Goal: Task Accomplishment & Management: Manage account settings

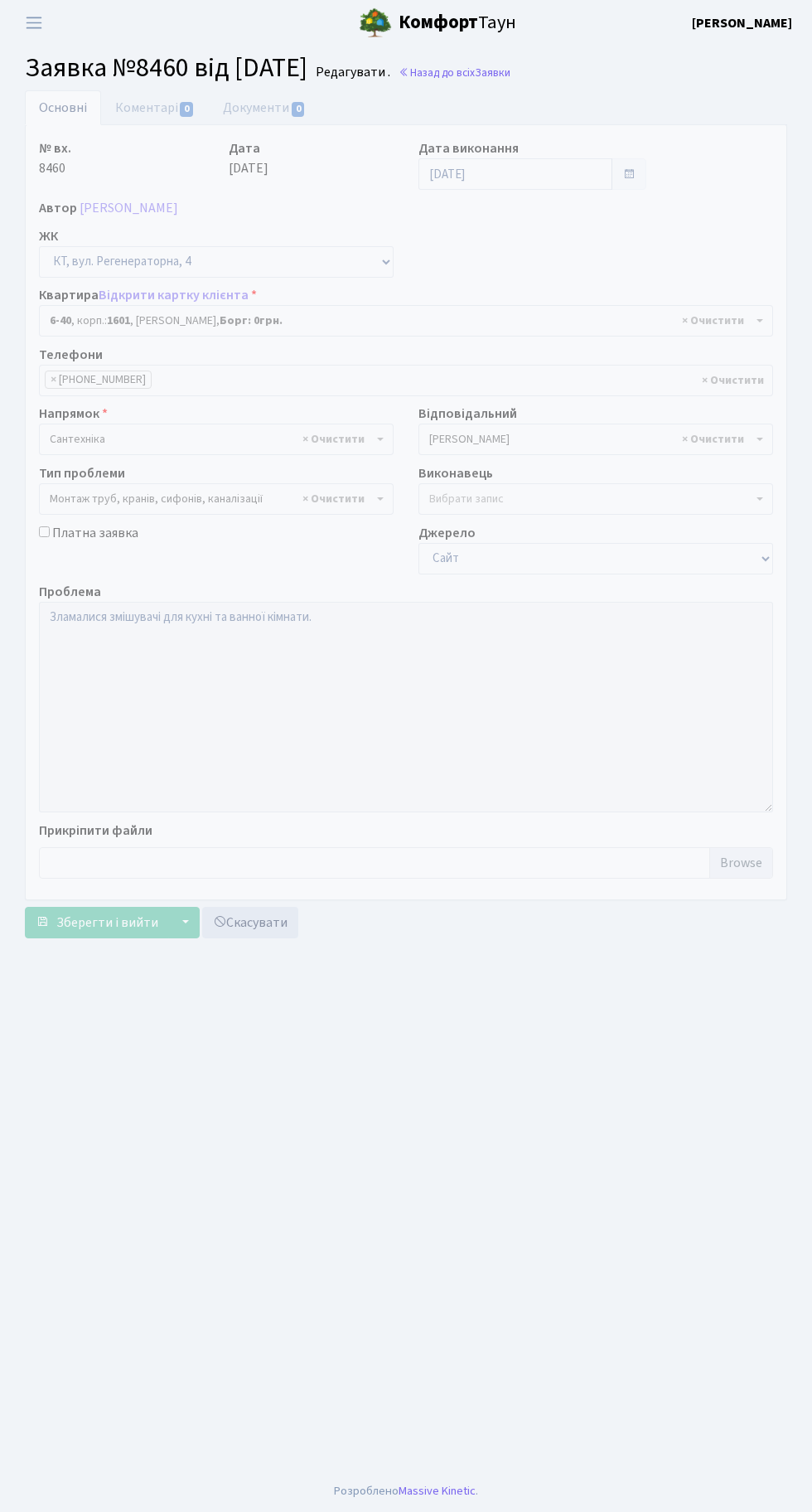
select select "5220"
select select "37"
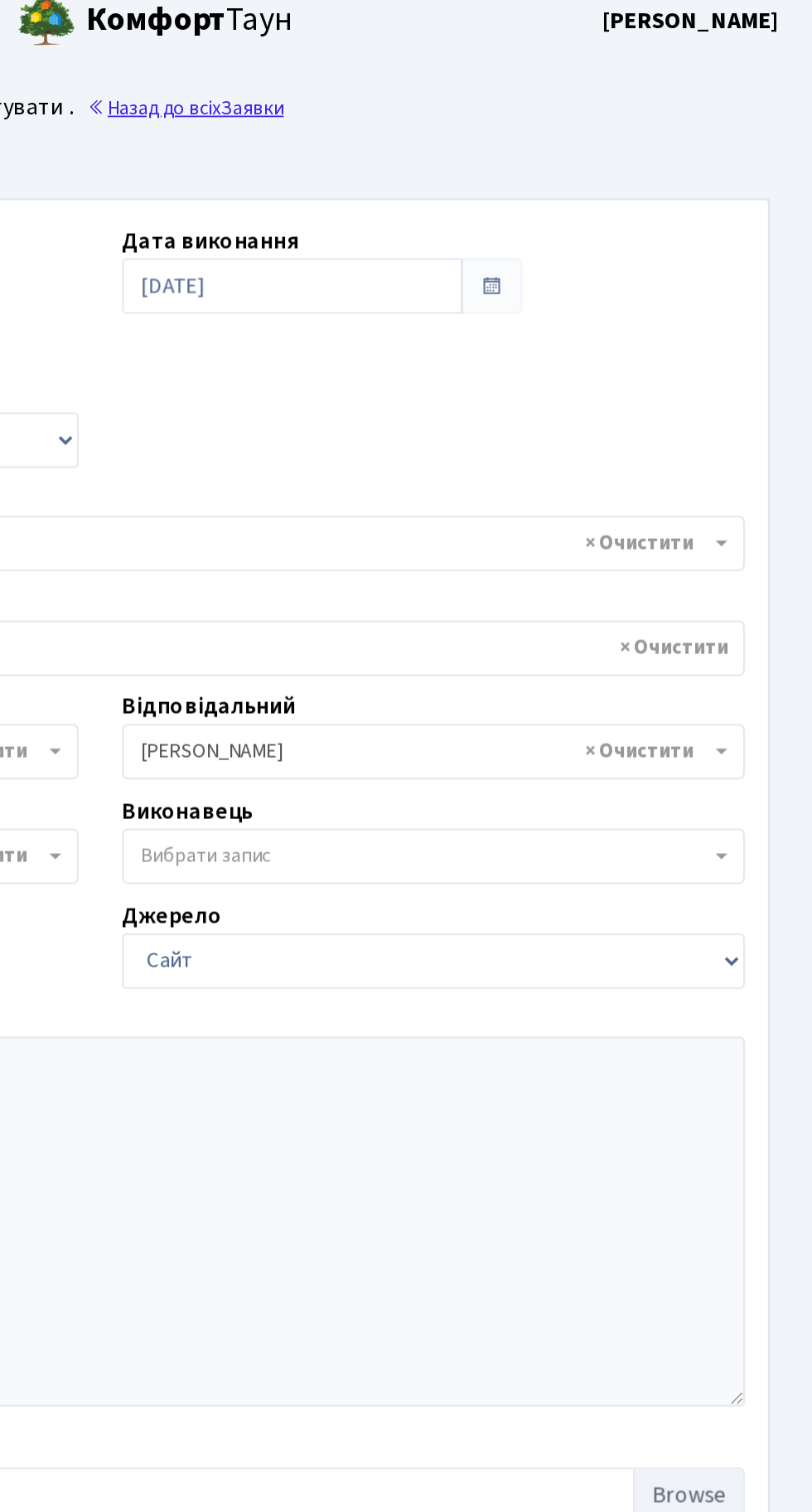
click at [511, 73] on link "Назад до всіх Заявки" at bounding box center [454, 73] width 112 height 15
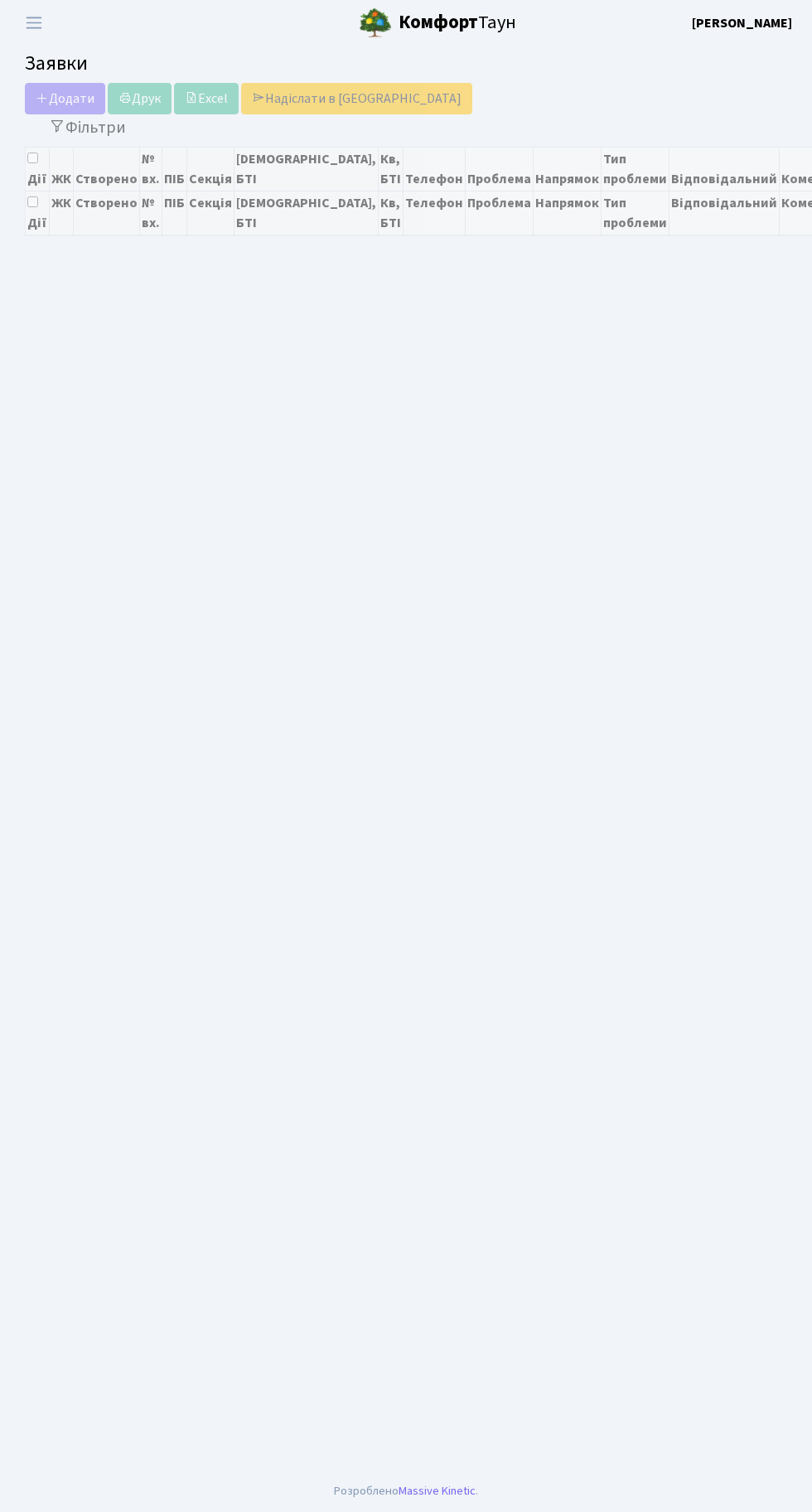
select select "25"
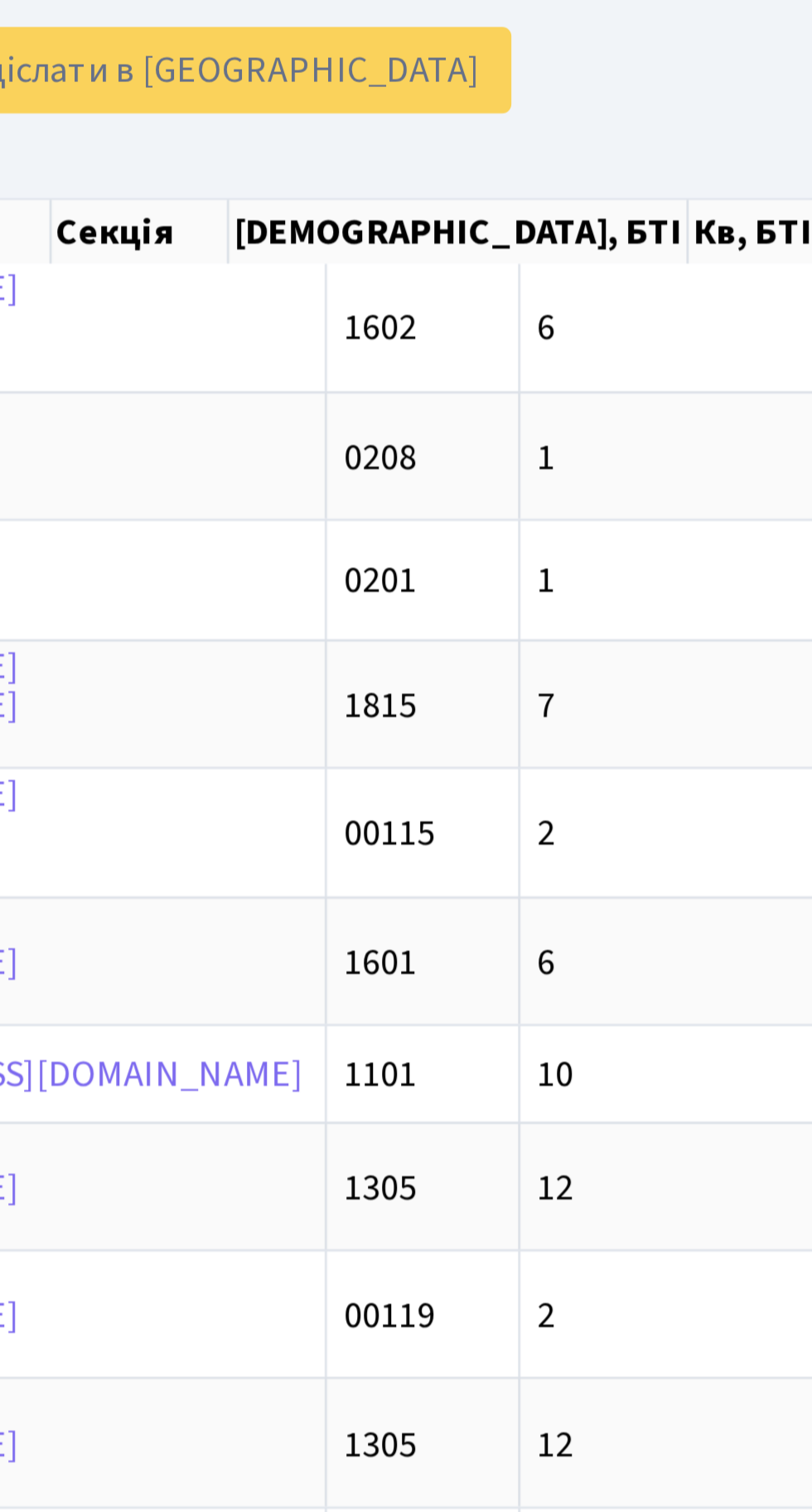
scroll to position [0, 120]
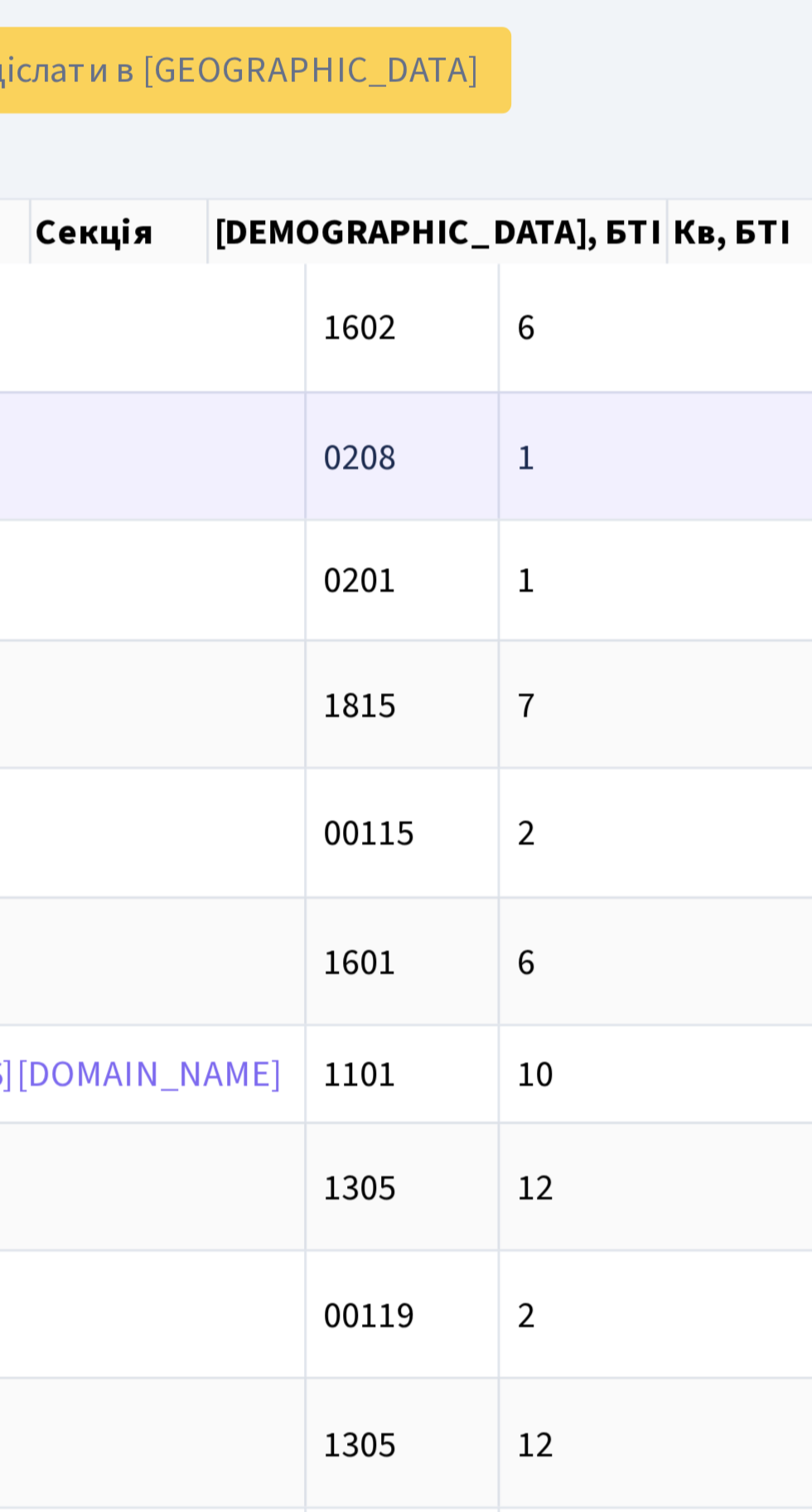
click at [469, 240] on td "1" at bounding box center [564, 242] width 190 height 46
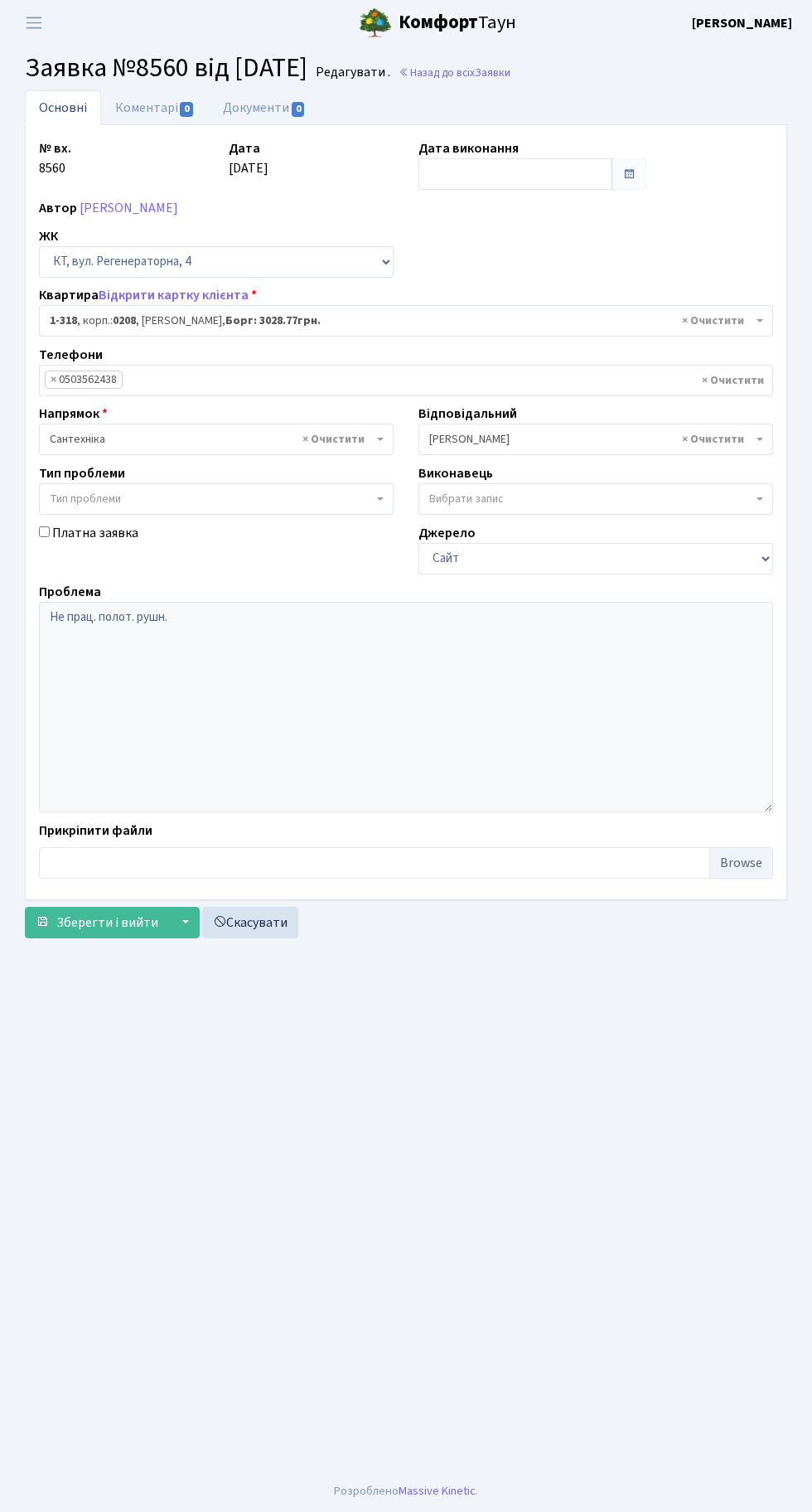
select select "318"
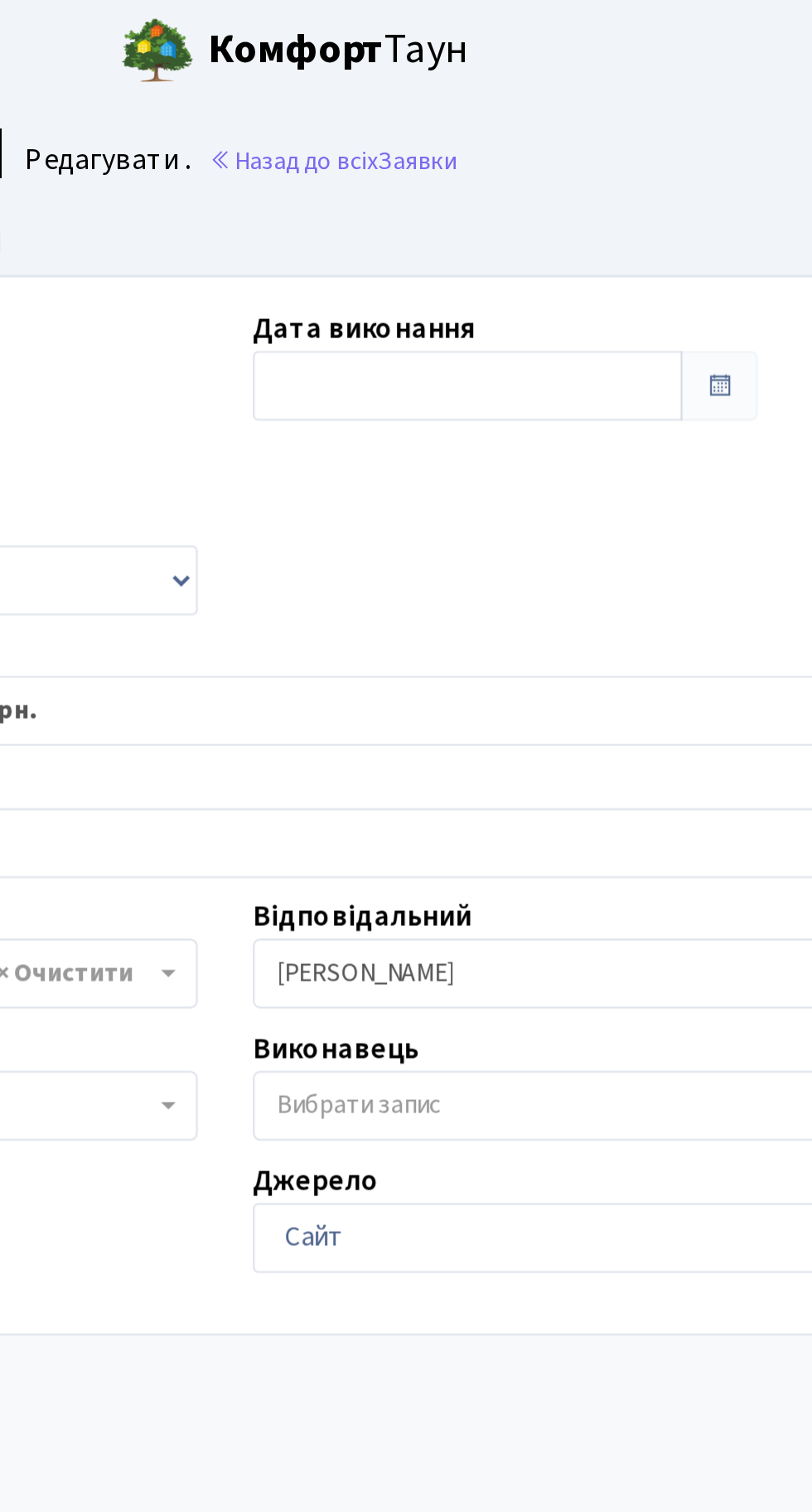
scroll to position [3, 0]
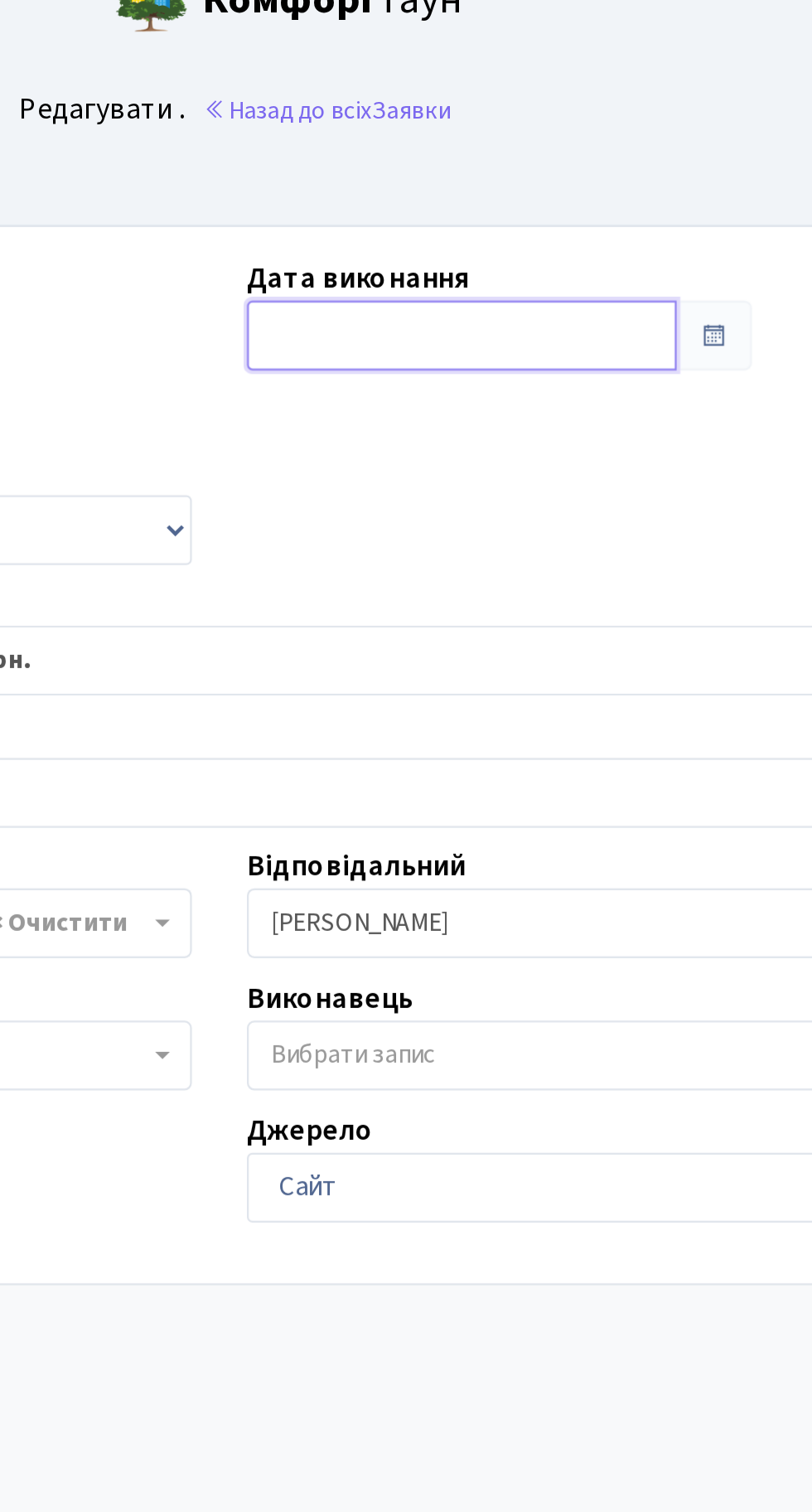
click at [475, 181] on input "text" at bounding box center [515, 173] width 194 height 32
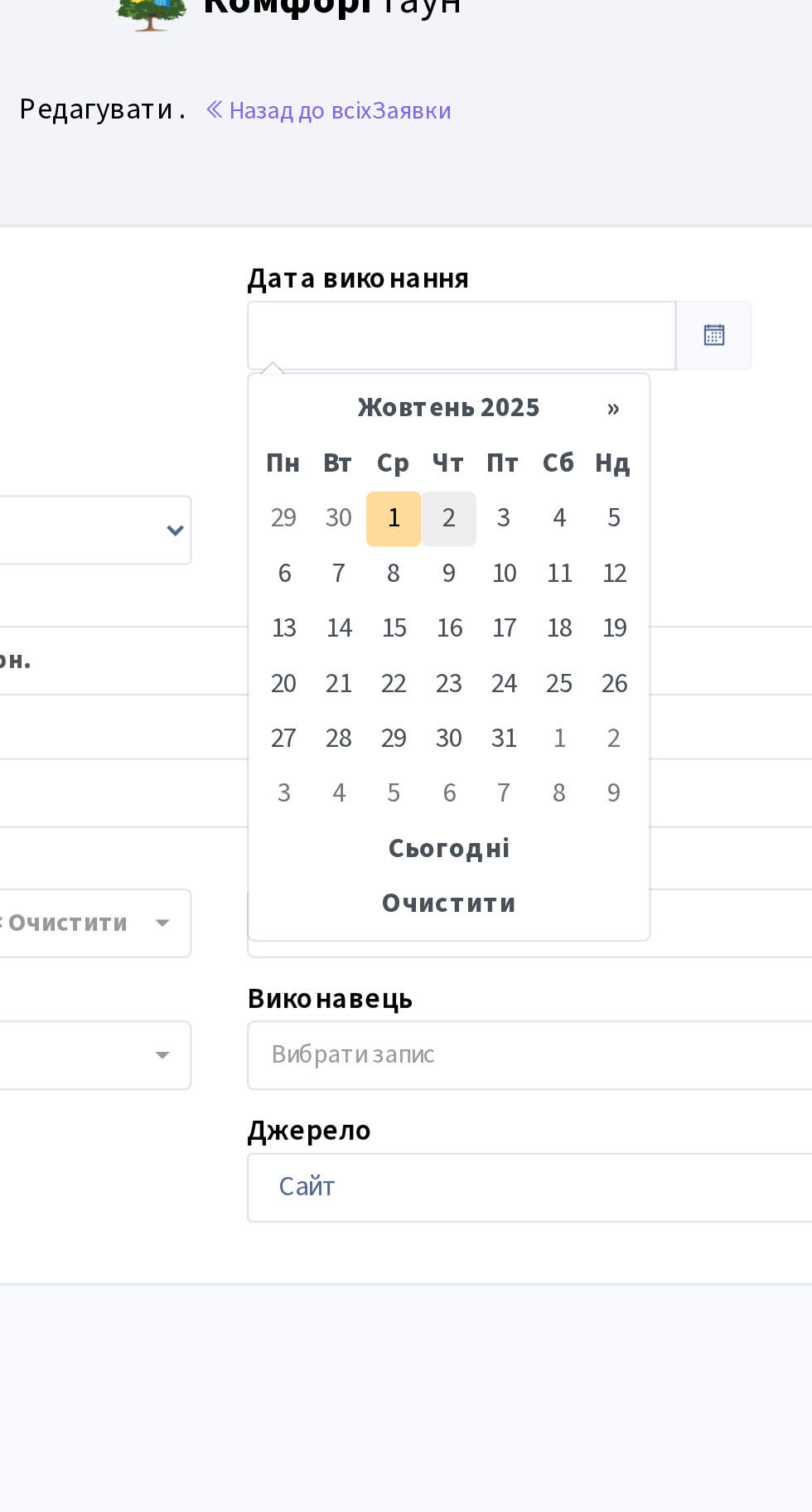
click at [499, 252] on td "2" at bounding box center [509, 256] width 25 height 25
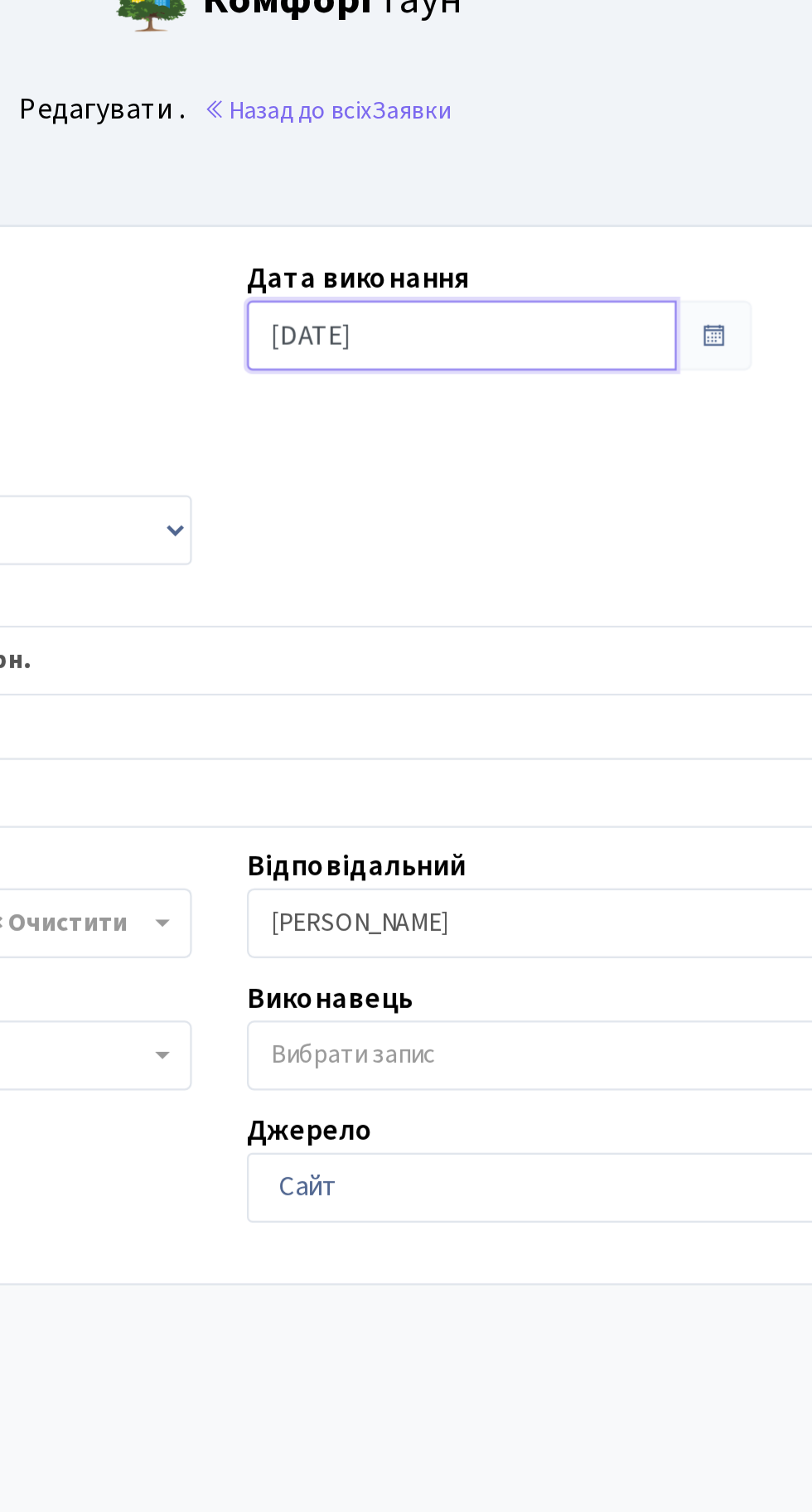
click at [452, 167] on input "02.10.2025" at bounding box center [515, 173] width 194 height 32
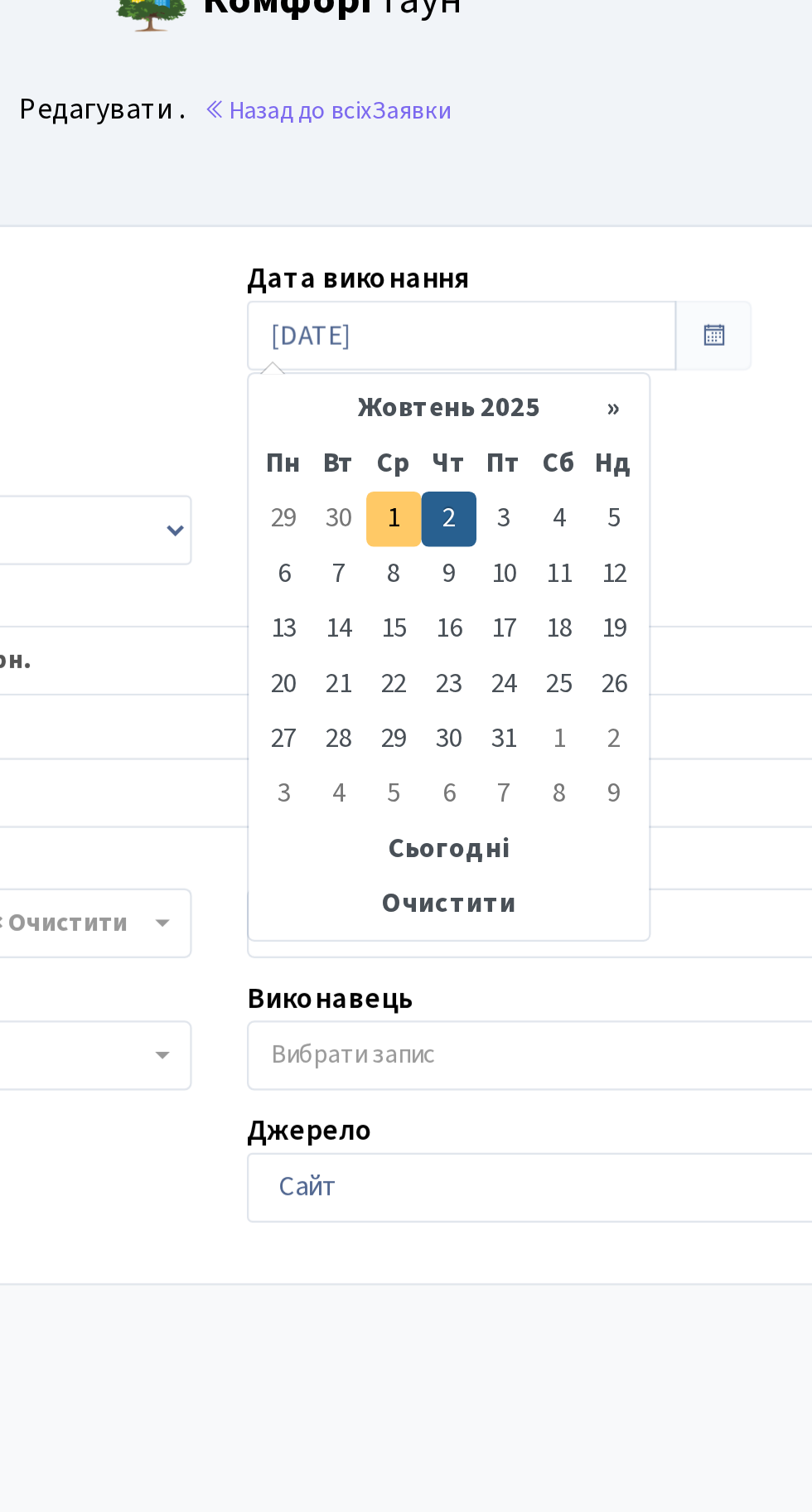
click at [484, 250] on td "1" at bounding box center [484, 256] width 25 height 25
type input "[DATE]"
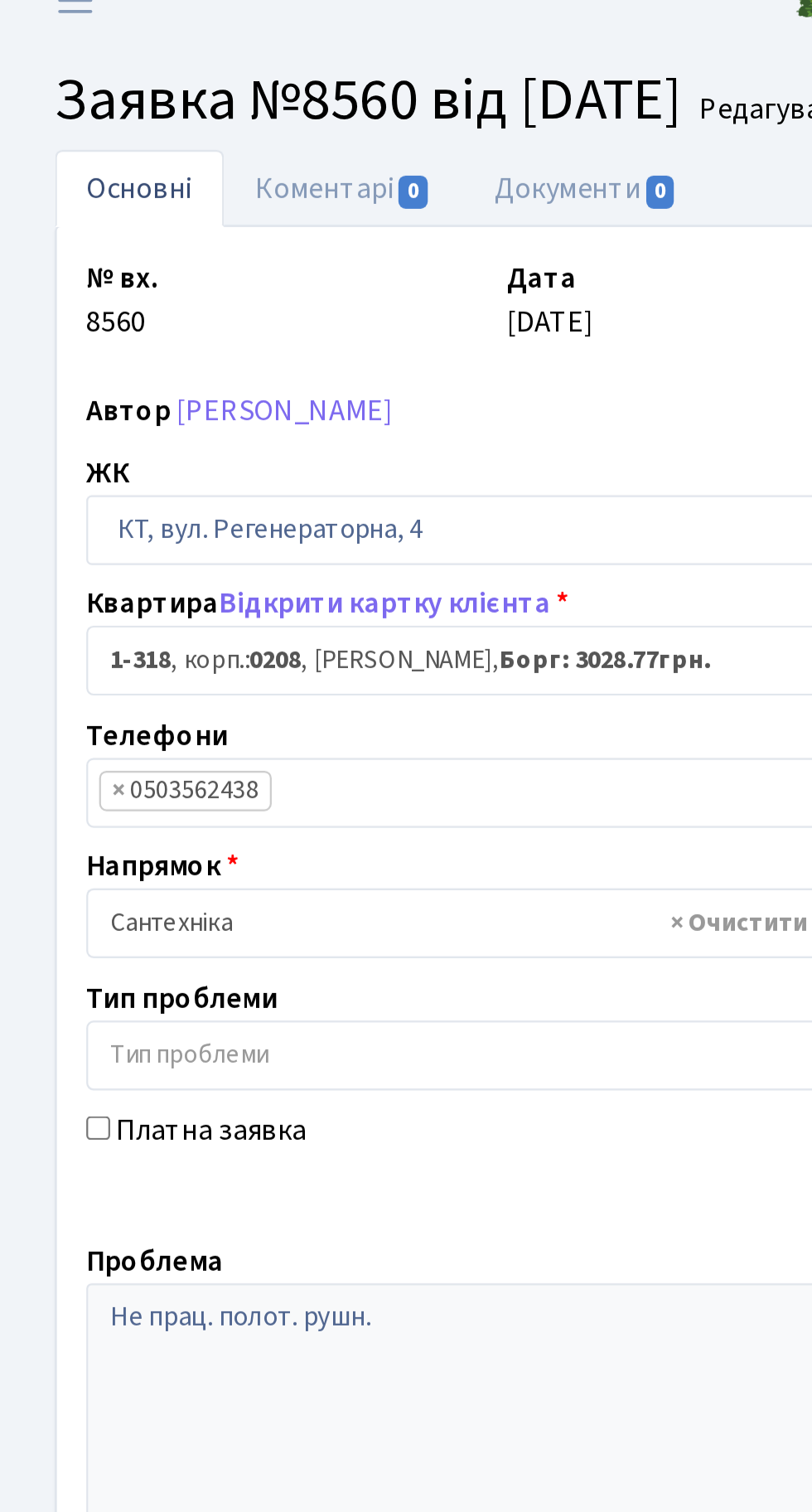
scroll to position [0, 0]
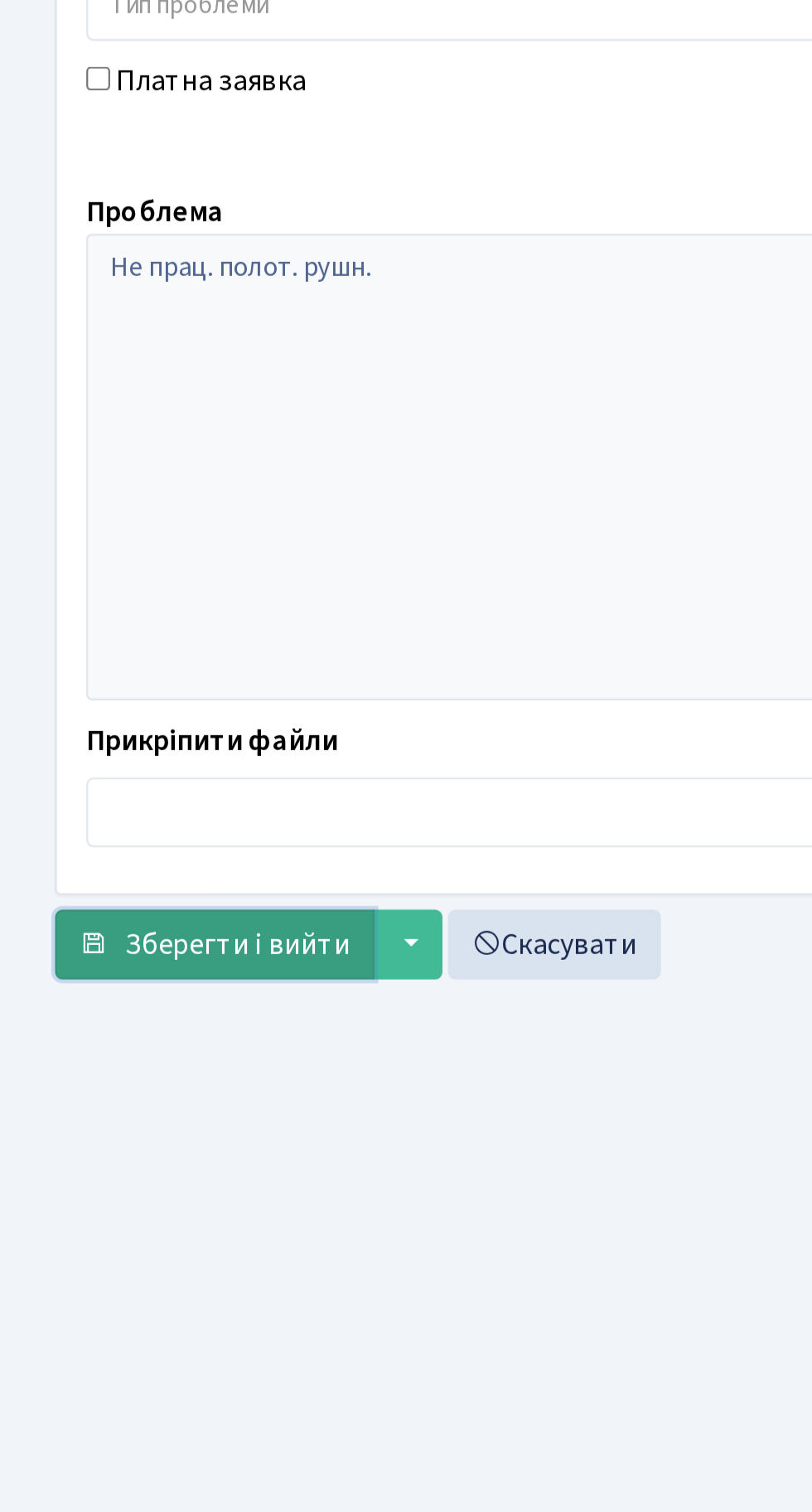
click at [99, 907] on button "Зберегти і вийти" at bounding box center [96, 922] width 144 height 32
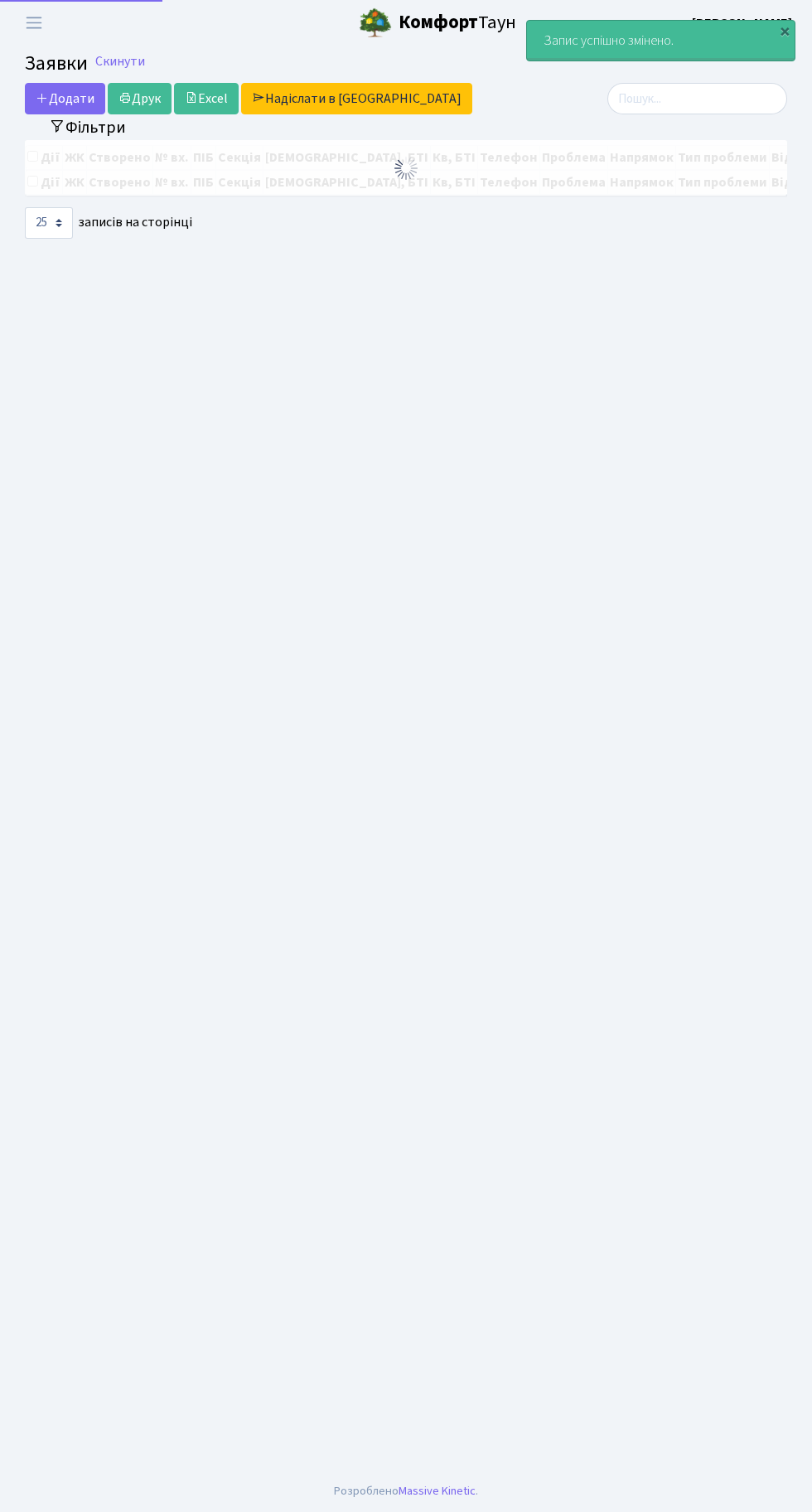
select select "25"
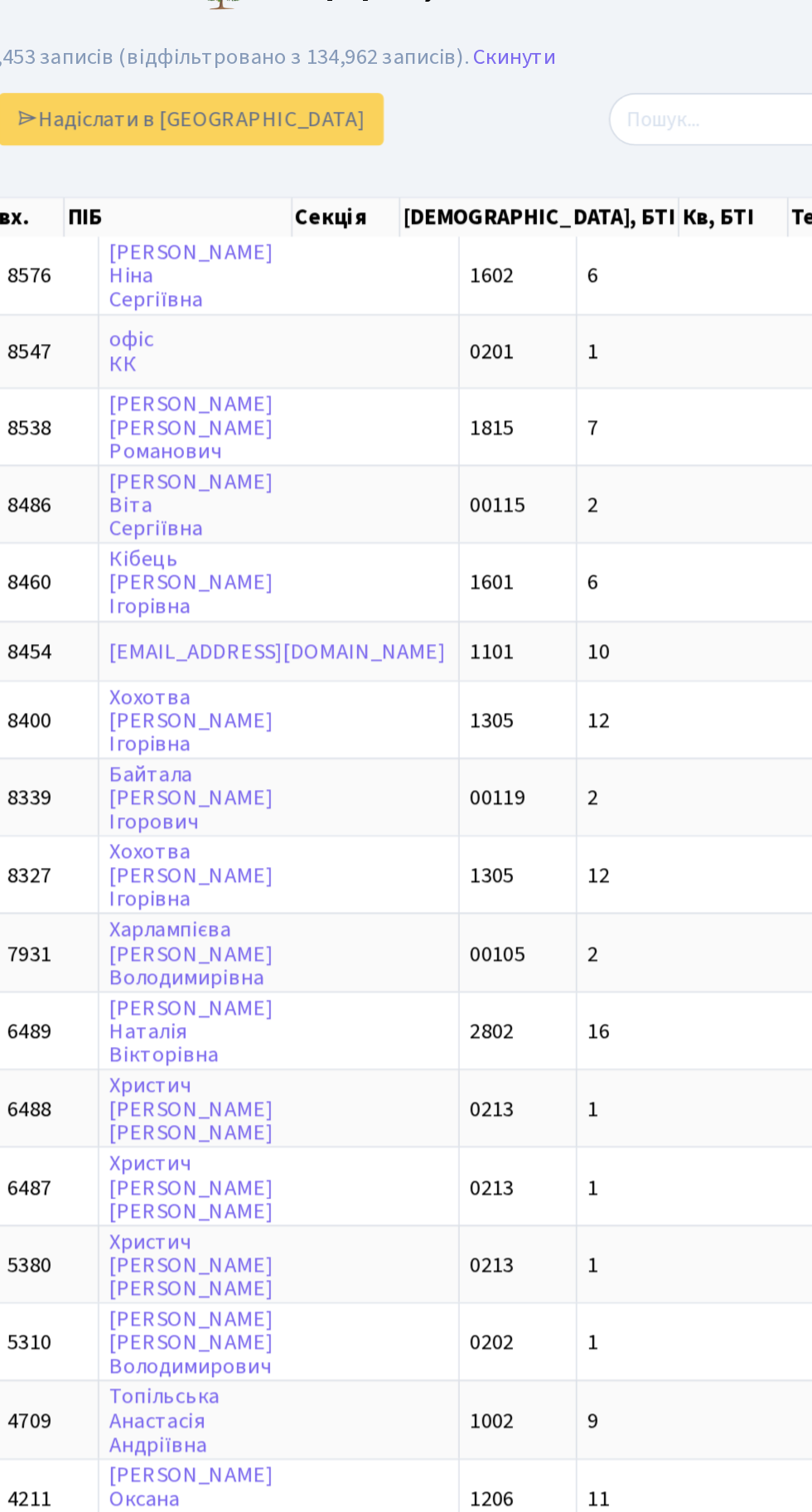
scroll to position [0, 4]
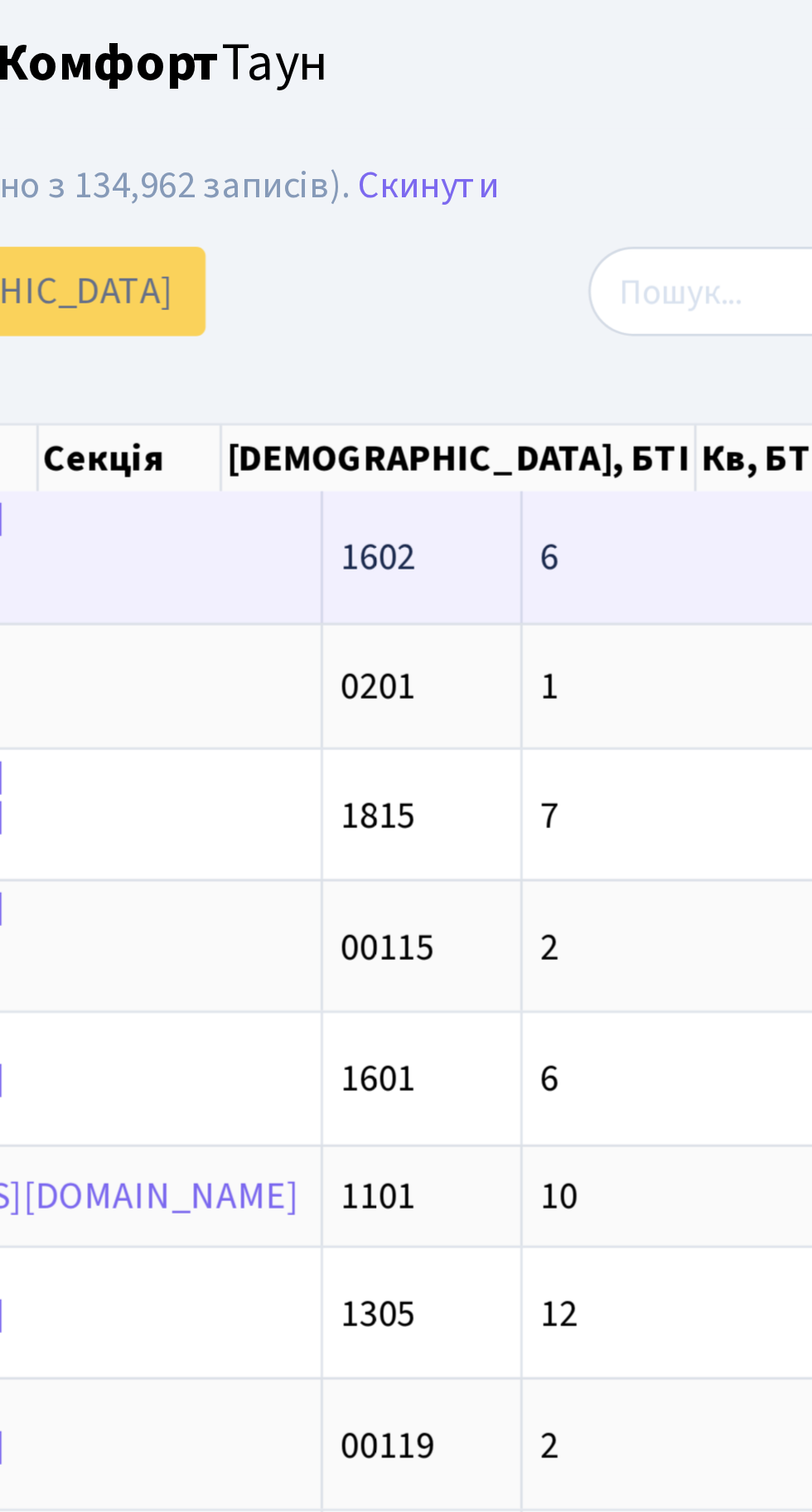
click at [584, 188] on td "6" at bounding box center [679, 196] width 190 height 45
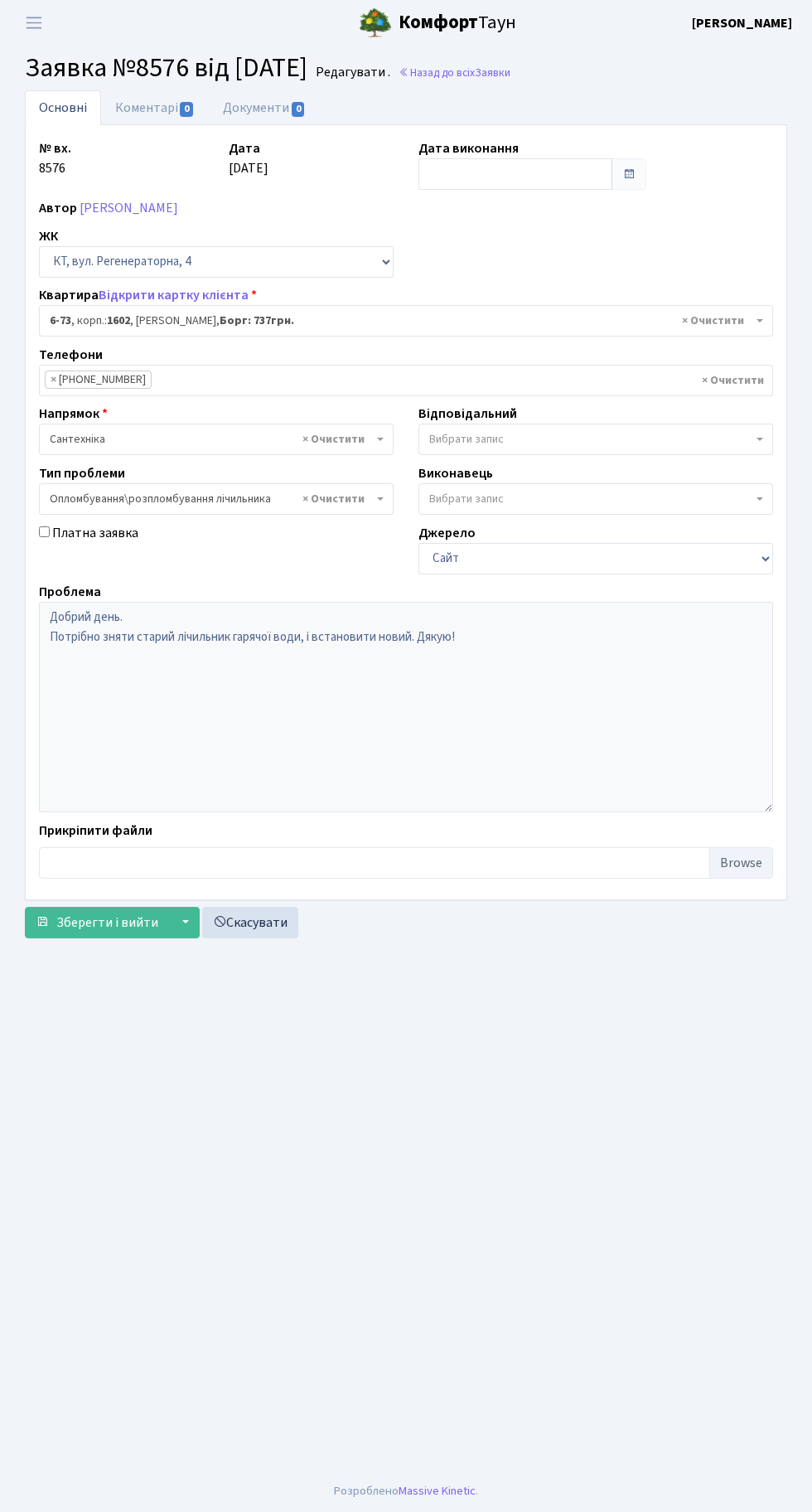
select select "5298"
select select "30"
